Goal: Task Accomplishment & Management: Manage account settings

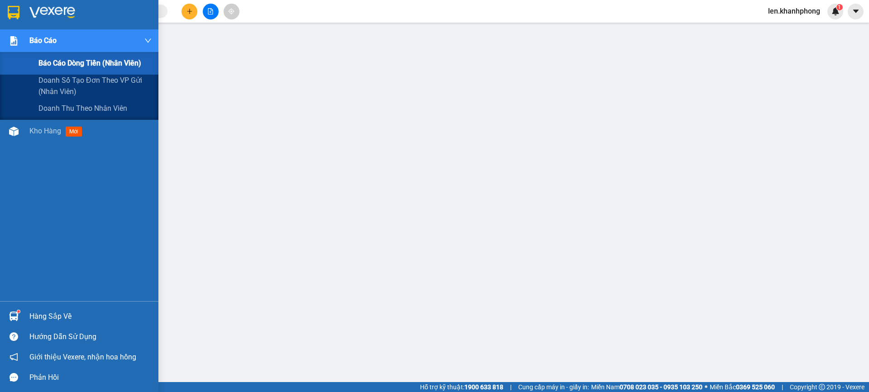
click at [38, 62] on div "Báo cáo dòng tiền (nhân viên)" at bounding box center [79, 63] width 158 height 23
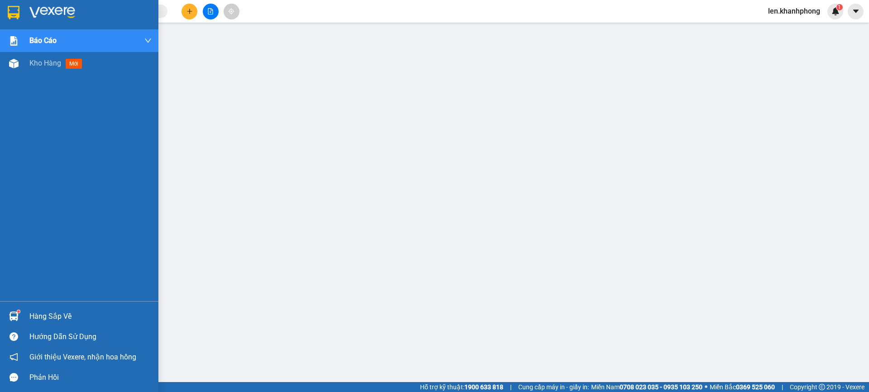
click at [25, 62] on div "Kho hàng mới" at bounding box center [79, 63] width 158 height 23
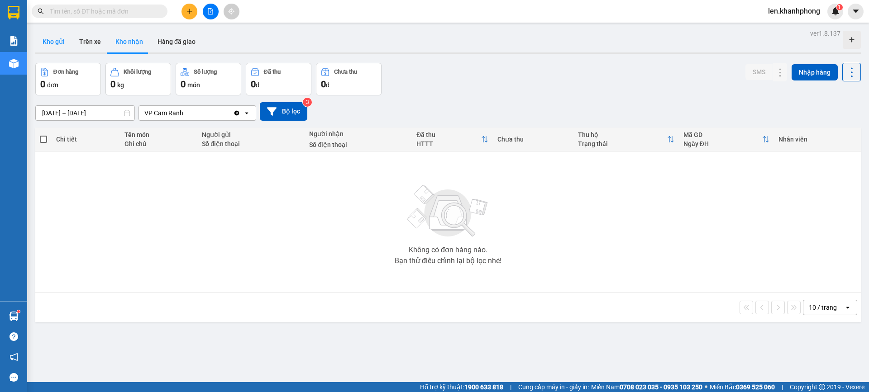
click at [49, 38] on button "Kho gửi" at bounding box center [53, 42] width 37 height 22
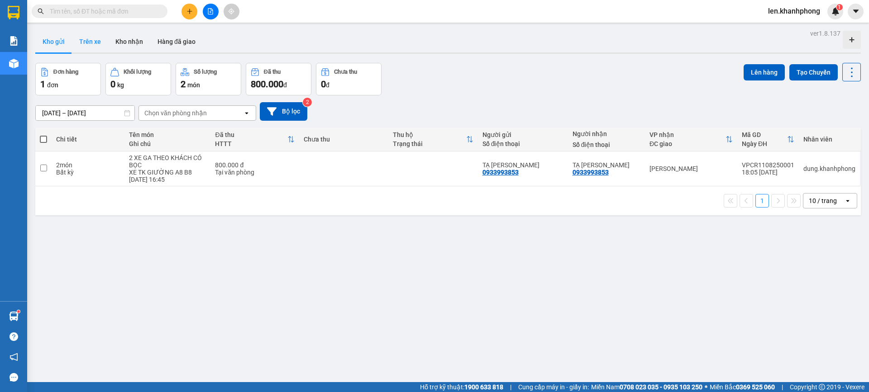
click at [89, 49] on button "Trên xe" at bounding box center [90, 42] width 36 height 22
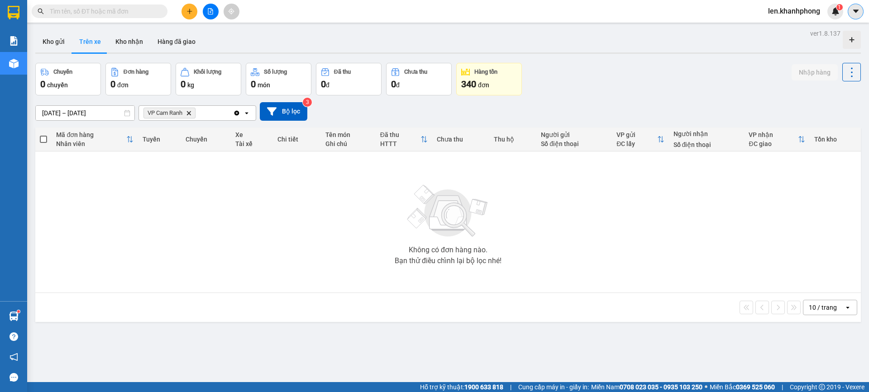
click at [855, 12] on icon "caret-down" at bounding box center [854, 10] width 5 height 3
click at [798, 13] on span "len.khanhphong" at bounding box center [793, 10] width 66 height 11
click at [788, 28] on span "Đăng xuất" at bounding box center [798, 28] width 48 height 10
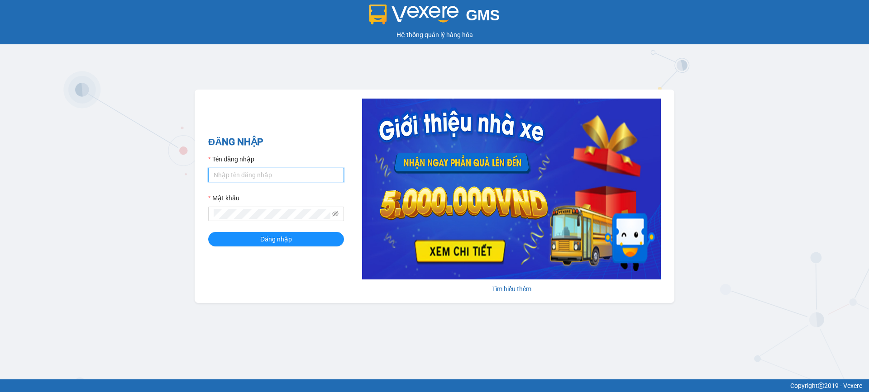
click at [247, 180] on input "Tên đăng nhập" at bounding box center [276, 175] width 136 height 14
type input "dung.khanhphong"
click at [208, 232] on button "Đăng nhập" at bounding box center [276, 239] width 136 height 14
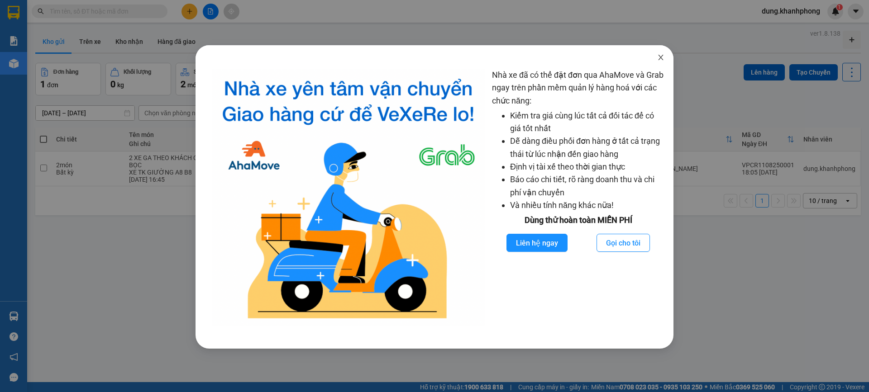
click at [659, 60] on icon "close" at bounding box center [660, 57] width 7 height 7
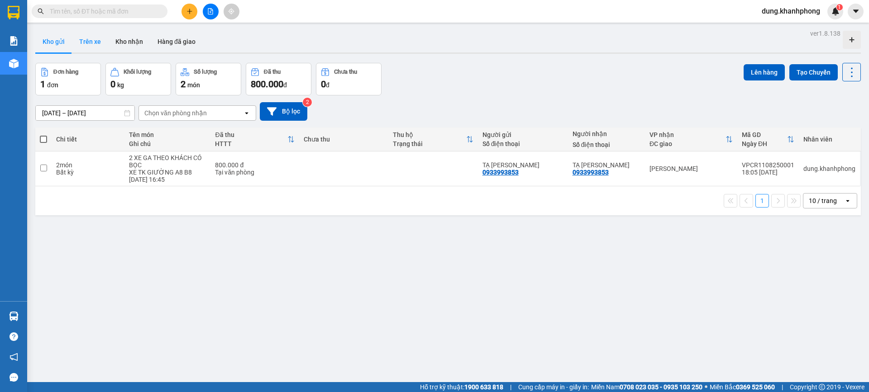
click at [93, 40] on button "Trên xe" at bounding box center [90, 42] width 36 height 22
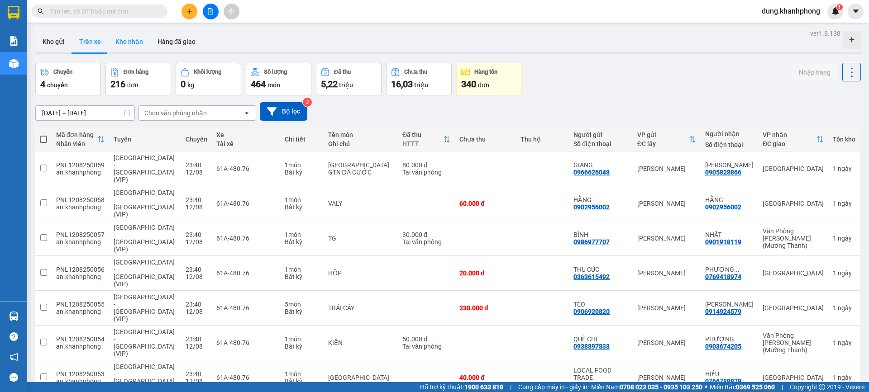
click at [132, 42] on button "Kho nhận" at bounding box center [129, 42] width 42 height 22
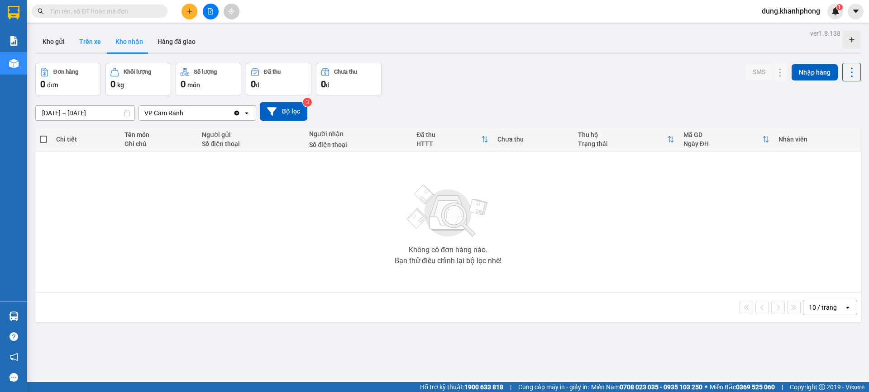
click at [84, 43] on button "Trên xe" at bounding box center [90, 42] width 36 height 22
